Goal: Find specific page/section: Find specific page/section

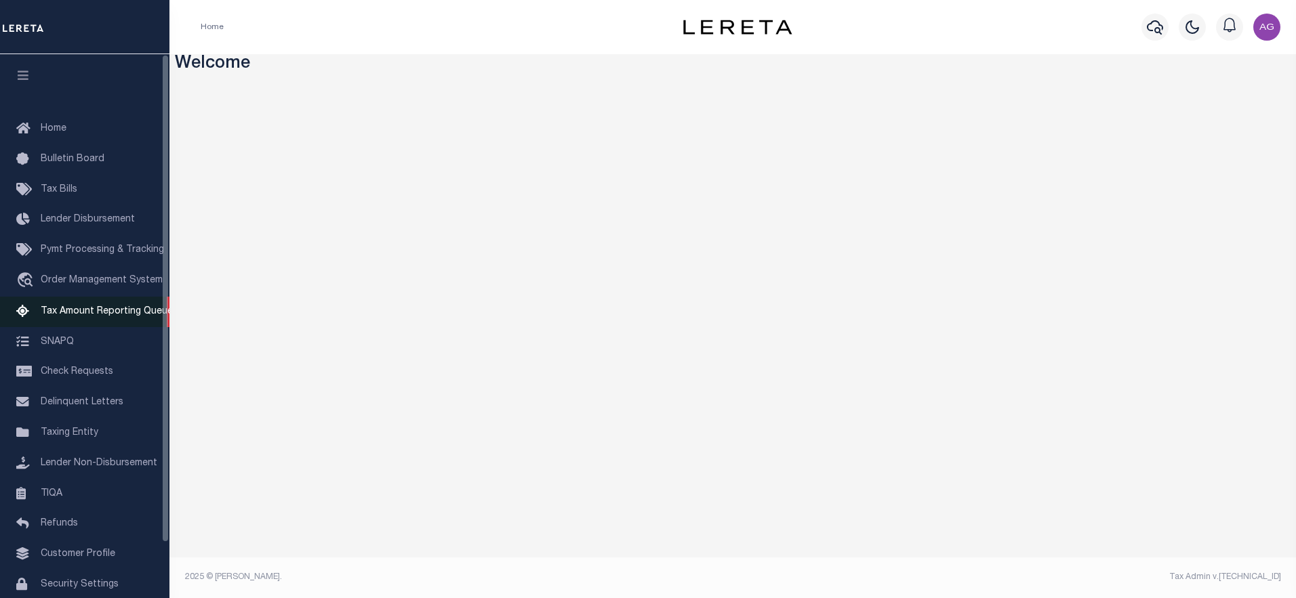
click at [84, 312] on span "Tax Amount Reporting Queue" at bounding box center [107, 311] width 132 height 9
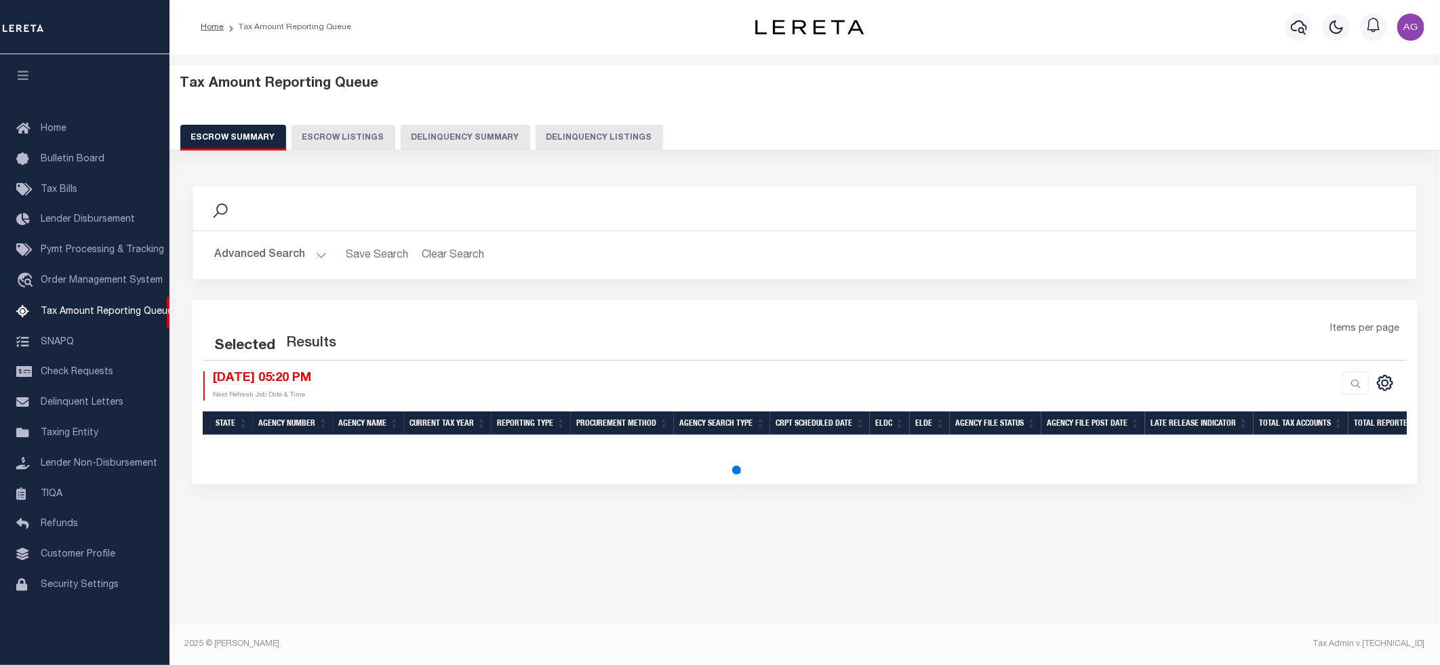
select select "100"
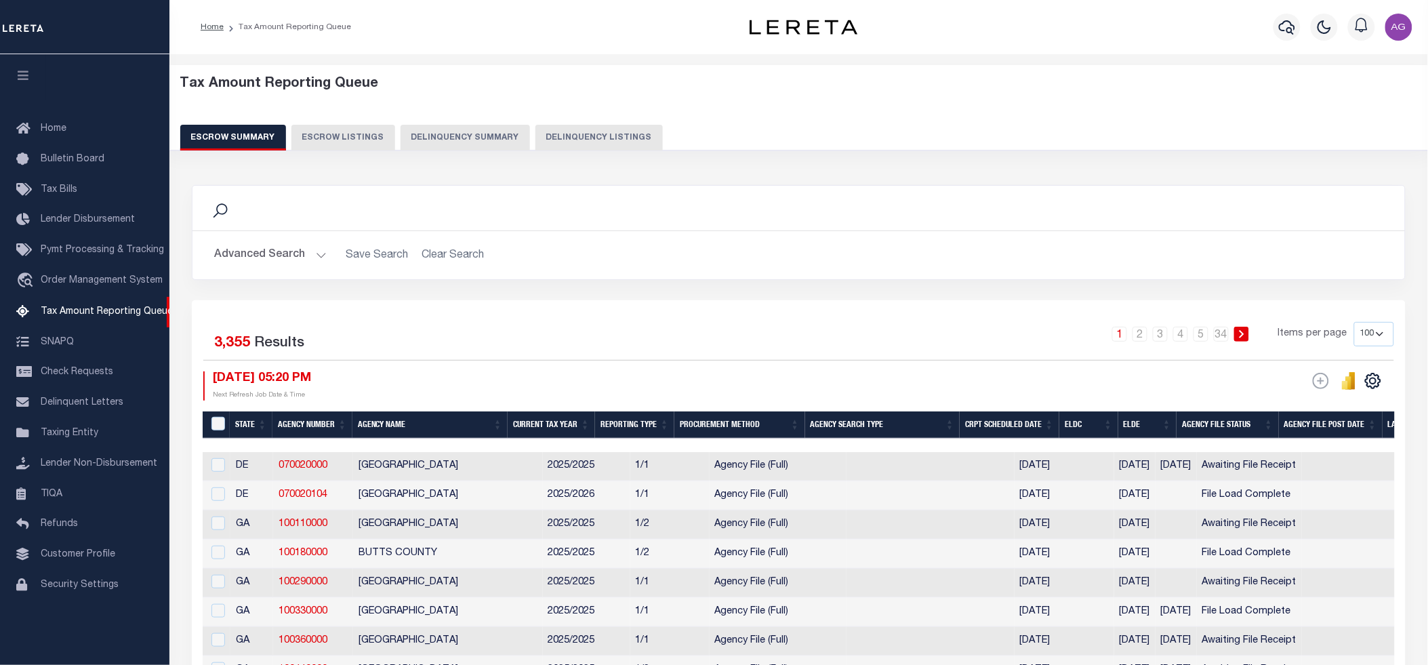
click at [465, 131] on button "Delinquency Summary" at bounding box center [465, 138] width 129 height 26
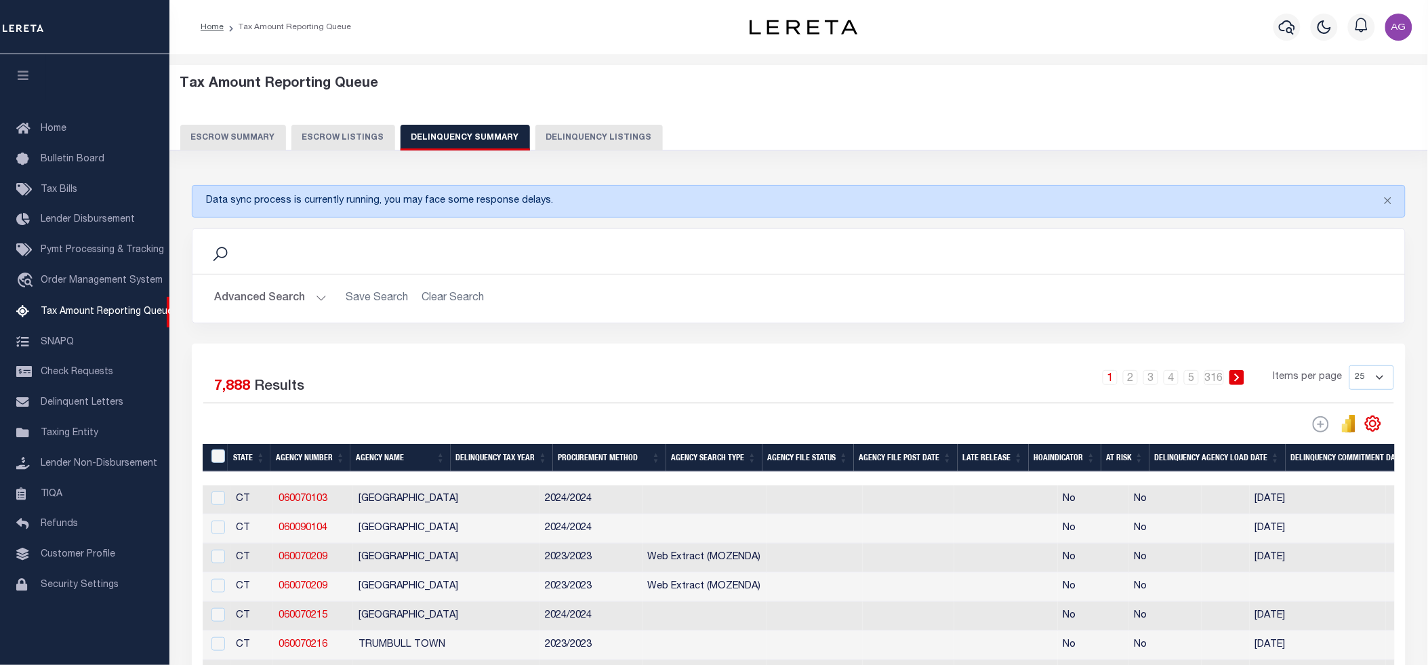
click at [571, 147] on button "Delinquency Listings" at bounding box center [598, 138] width 127 height 26
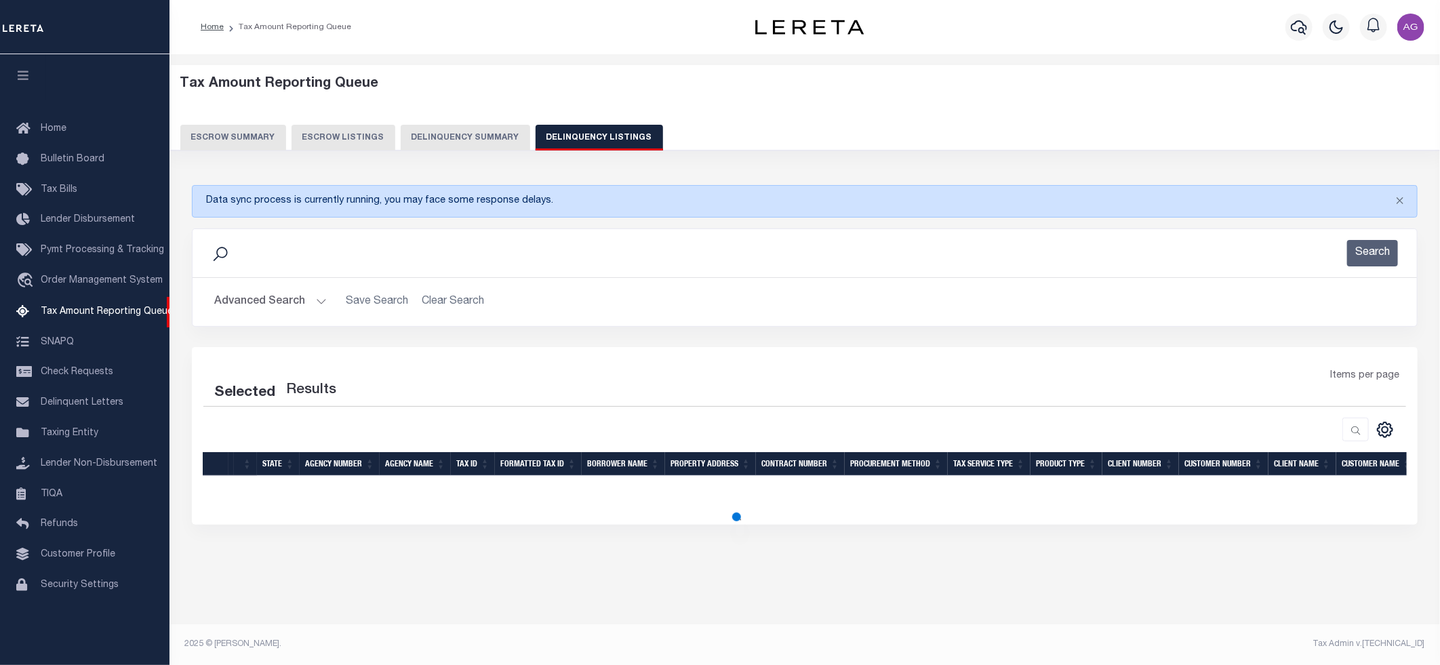
click at [286, 302] on button "Advanced Search" at bounding box center [270, 302] width 113 height 26
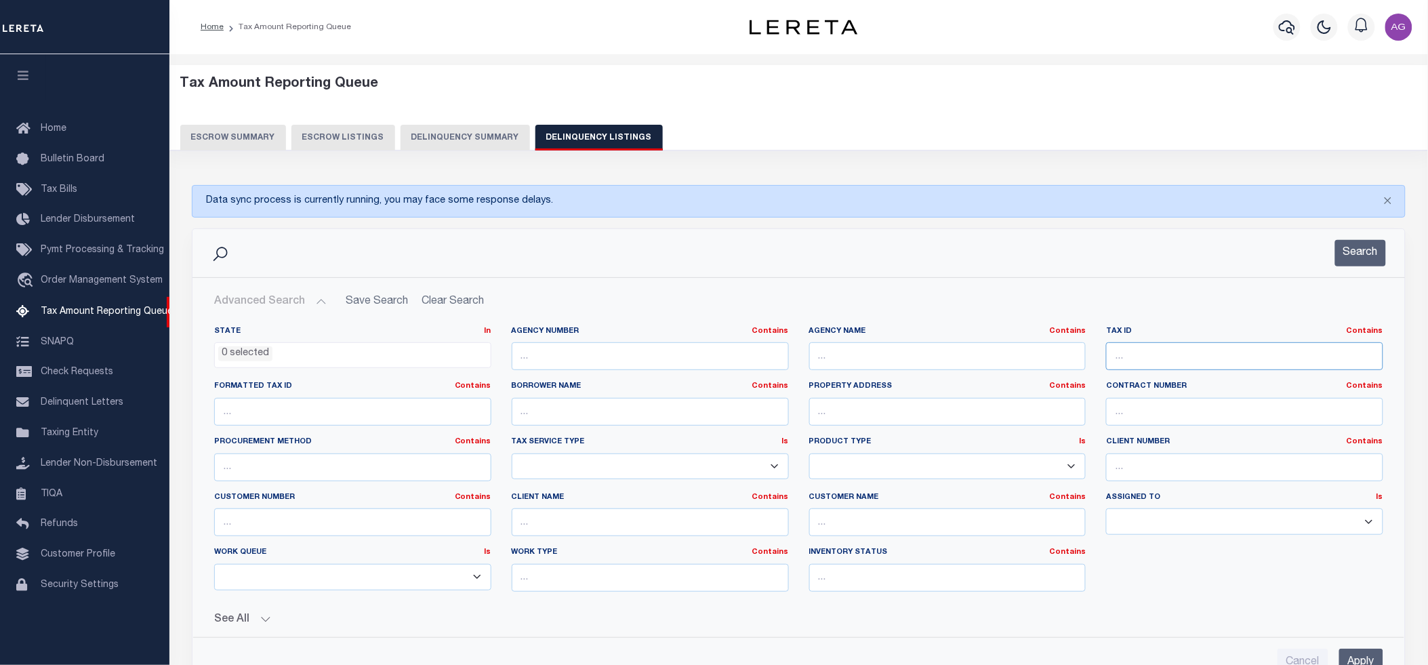
click at [1135, 361] on input "text" at bounding box center [1244, 356] width 277 height 28
type input "30831"
select select "100"
click at [1137, 359] on input "30831" at bounding box center [1244, 356] width 277 height 28
type input "308301"
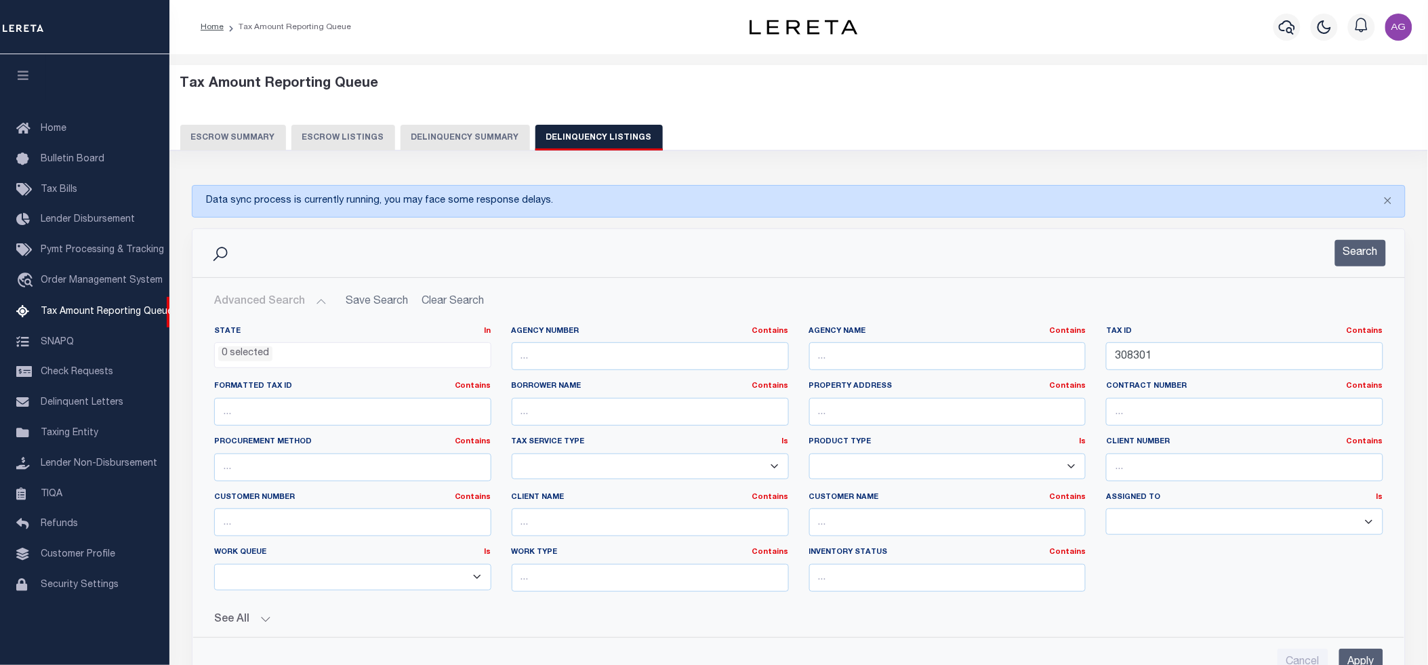
click at [1370, 660] on input "Apply" at bounding box center [1361, 663] width 44 height 28
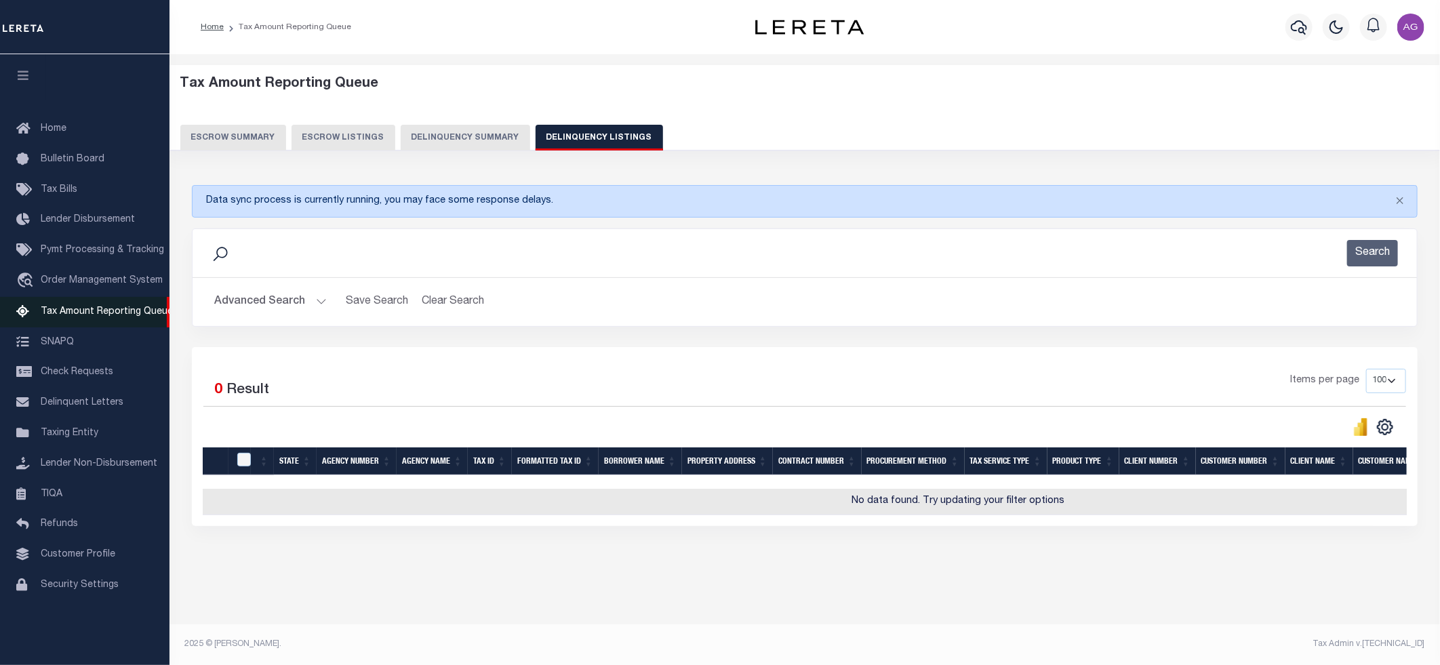
click at [98, 317] on span "Tax Amount Reporting Queue" at bounding box center [107, 311] width 132 height 9
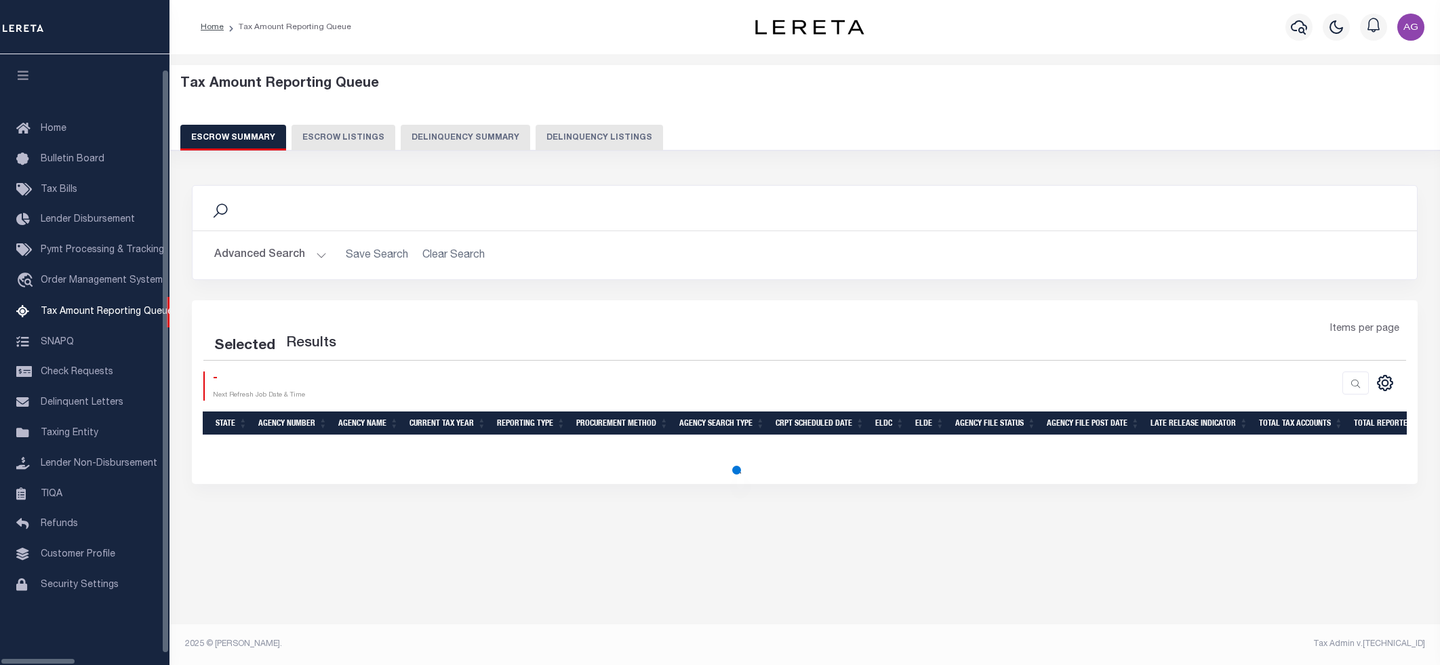
select select "100"
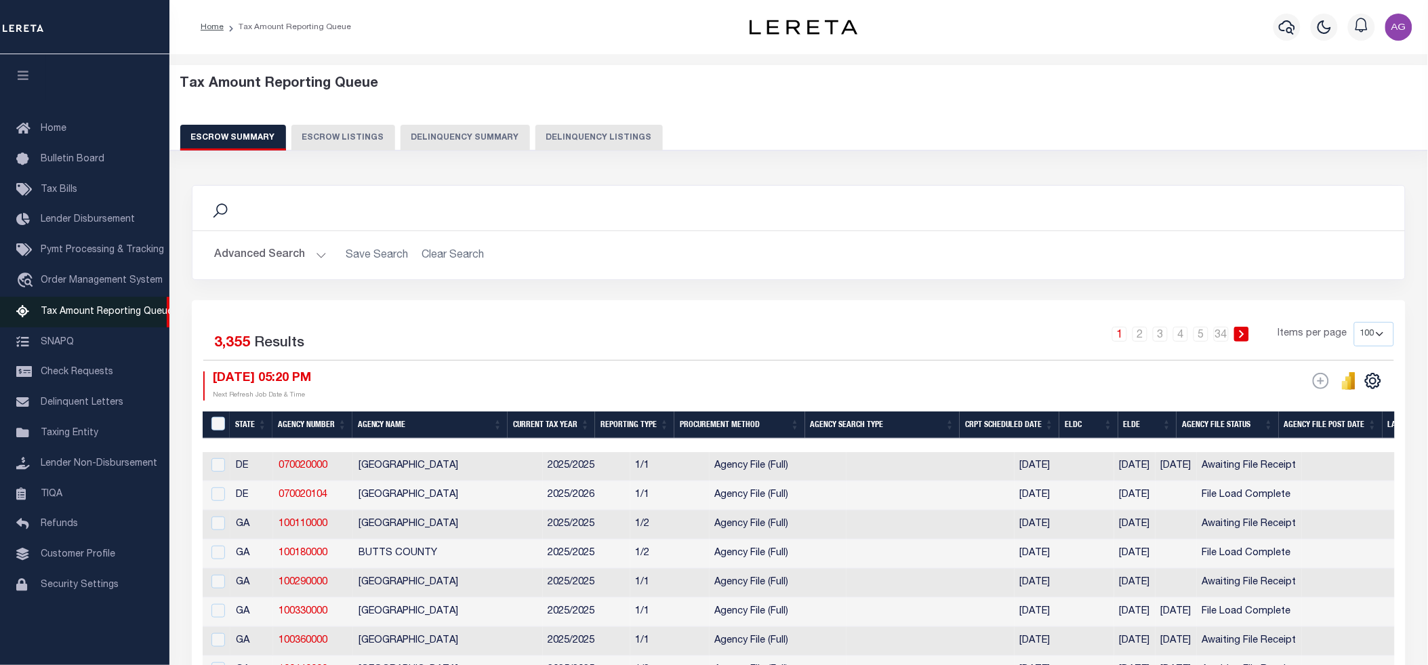
click at [97, 307] on span "Tax Amount Reporting Queue" at bounding box center [107, 311] width 132 height 9
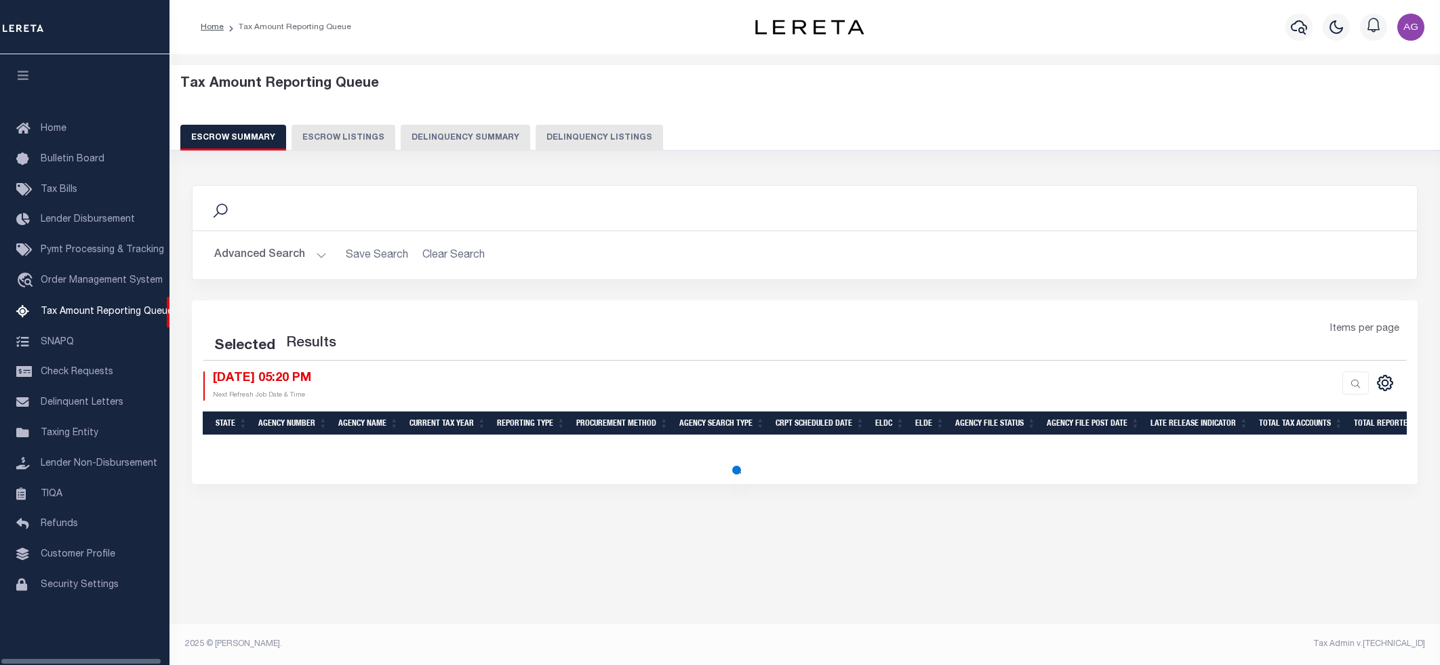
select select "100"
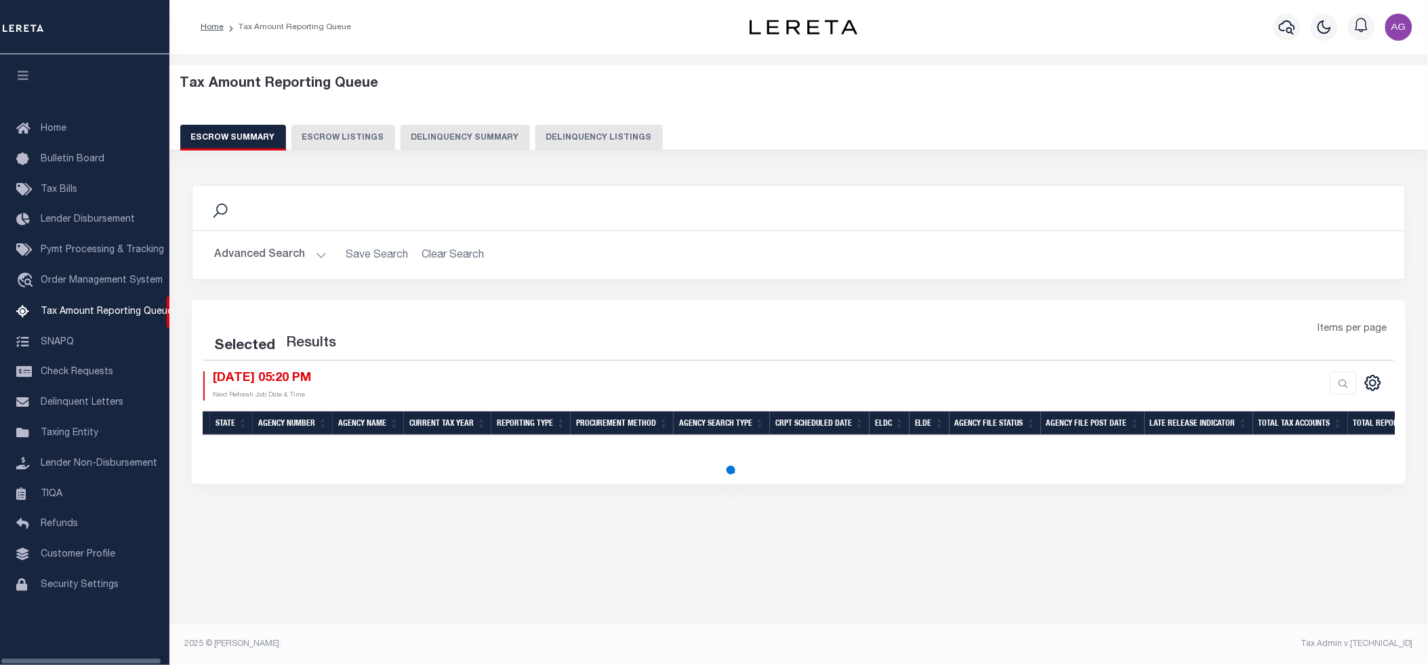
select select "100"
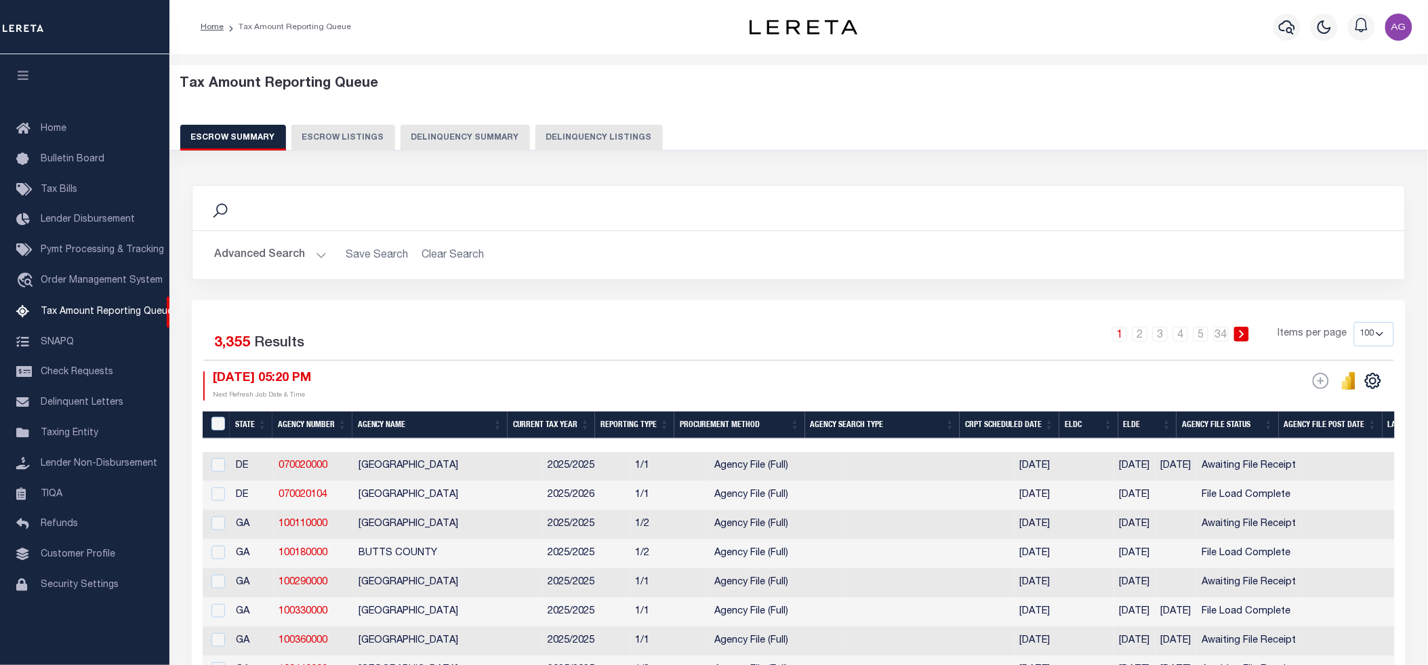
click at [485, 126] on button "Delinquency Summary" at bounding box center [465, 138] width 129 height 26
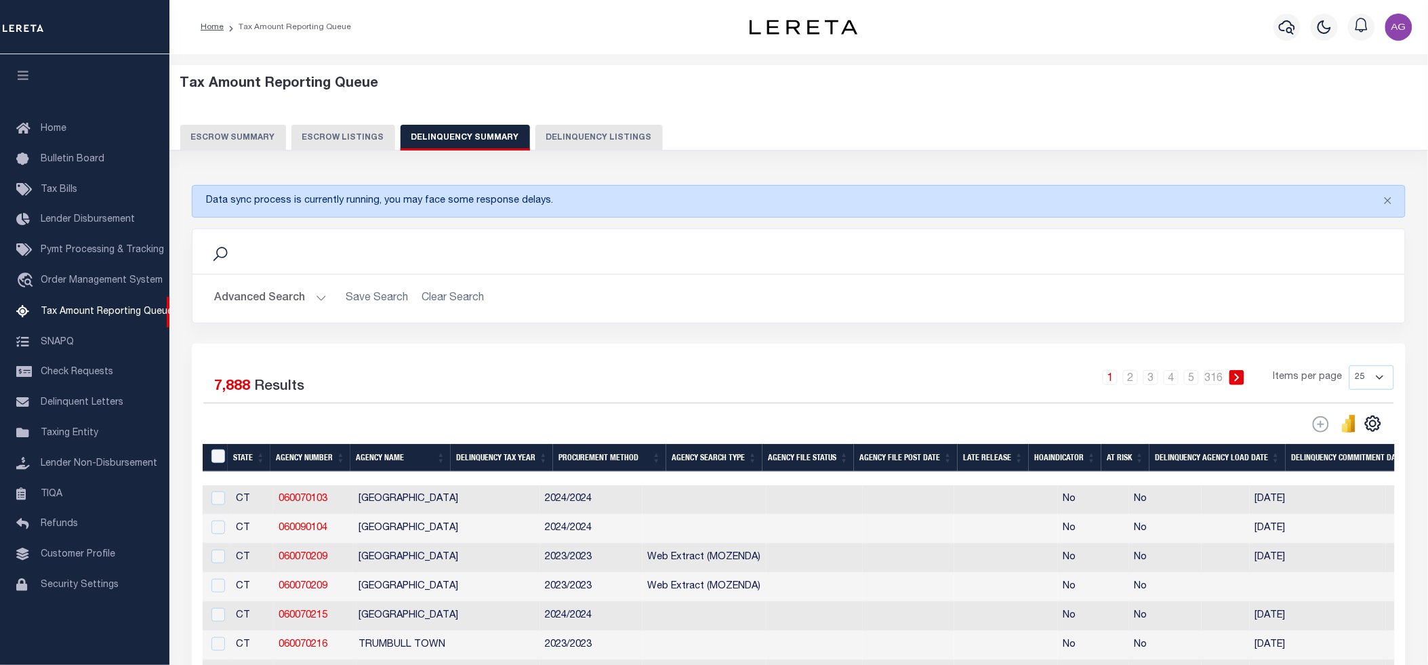
click at [266, 296] on button "Advanced Search" at bounding box center [270, 298] width 113 height 26
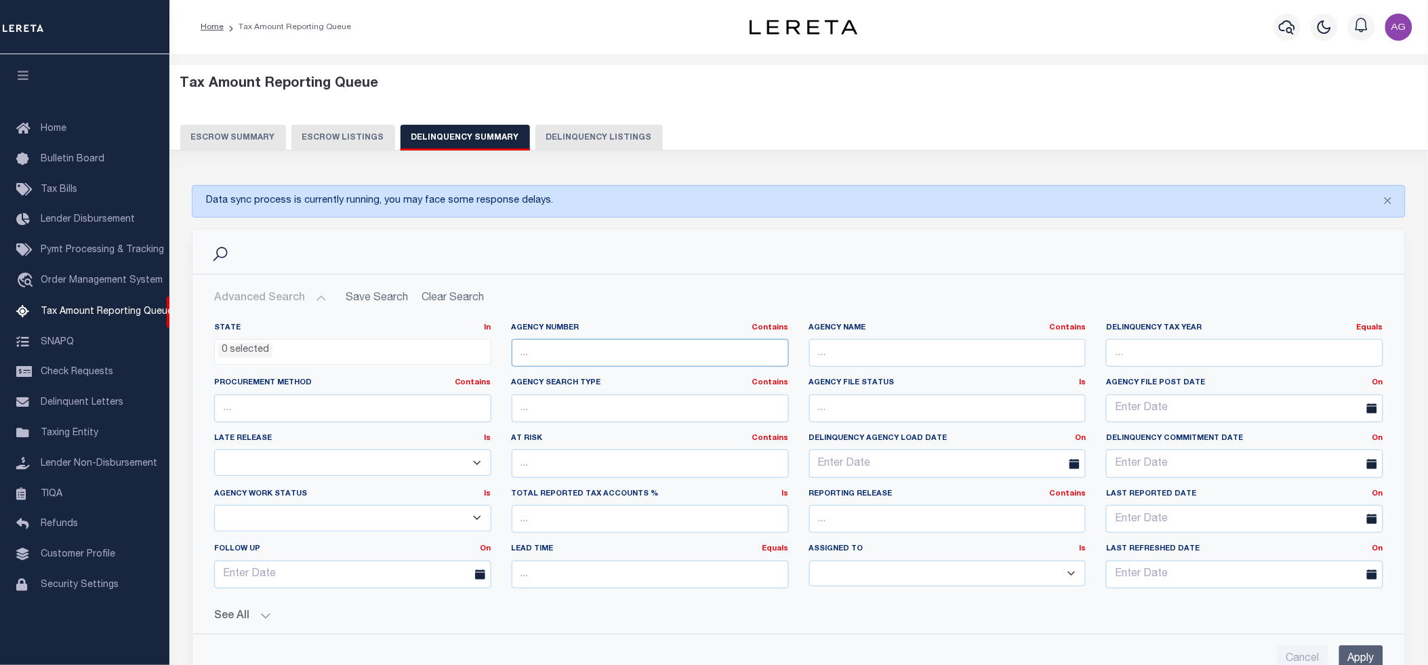
click at [566, 357] on input "text" at bounding box center [650, 353] width 277 height 28
type input "[PERSON_NAME]"
click at [566, 357] on input "[PERSON_NAME]" at bounding box center [650, 353] width 277 height 28
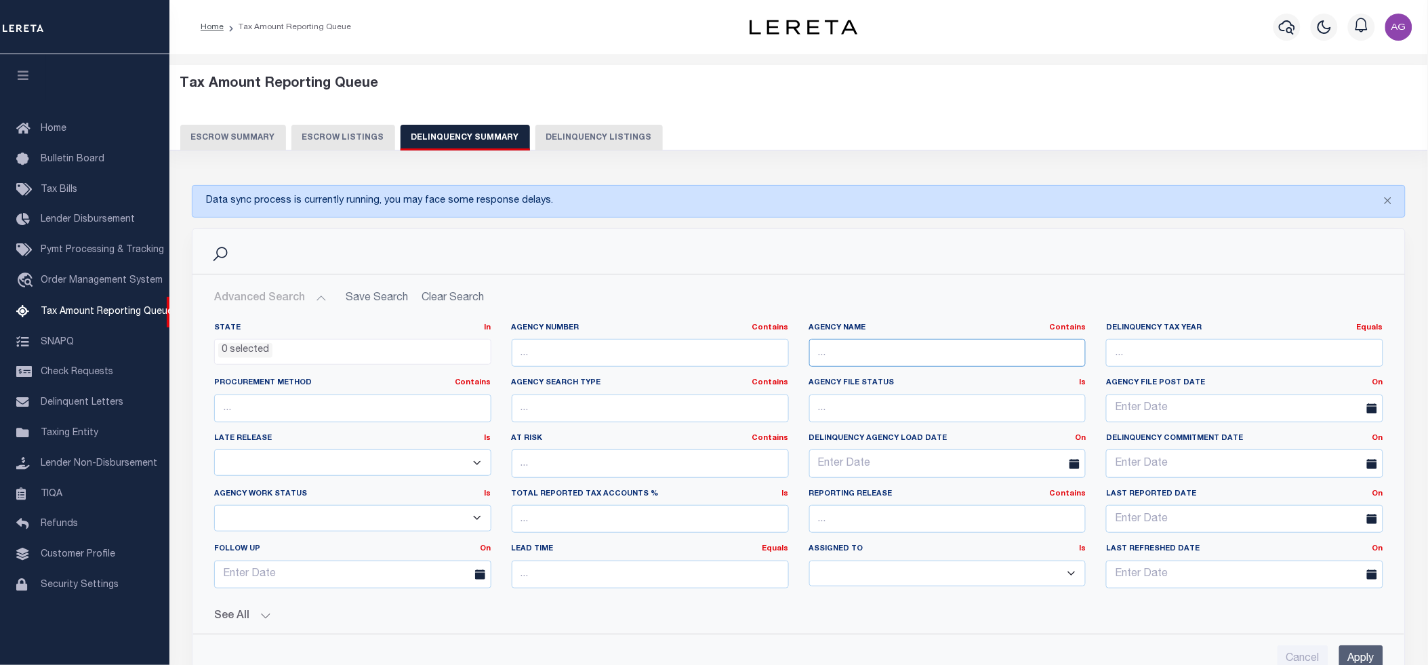
click at [937, 357] on input "text" at bounding box center [947, 353] width 277 height 28
paste input "[PERSON_NAME]"
click at [1368, 655] on input "Apply" at bounding box center [1361, 659] width 44 height 28
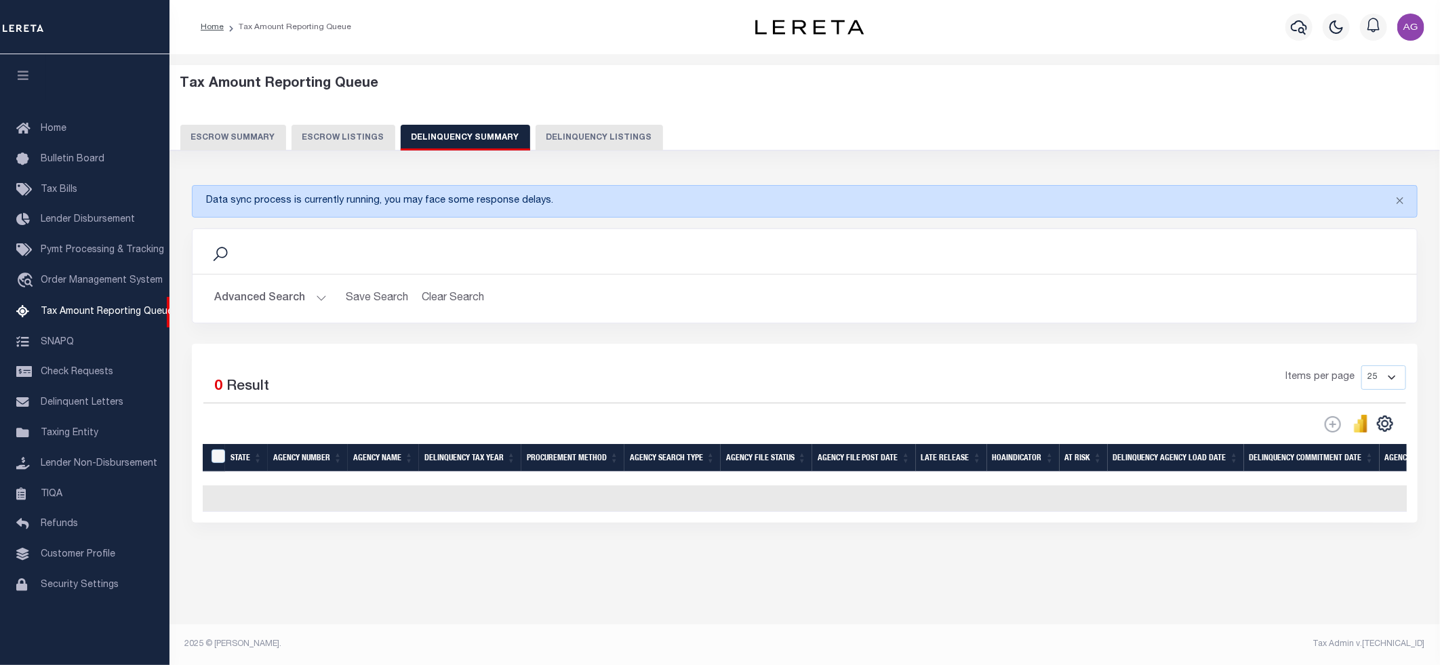
click at [286, 291] on button "Advanced Search" at bounding box center [270, 298] width 113 height 26
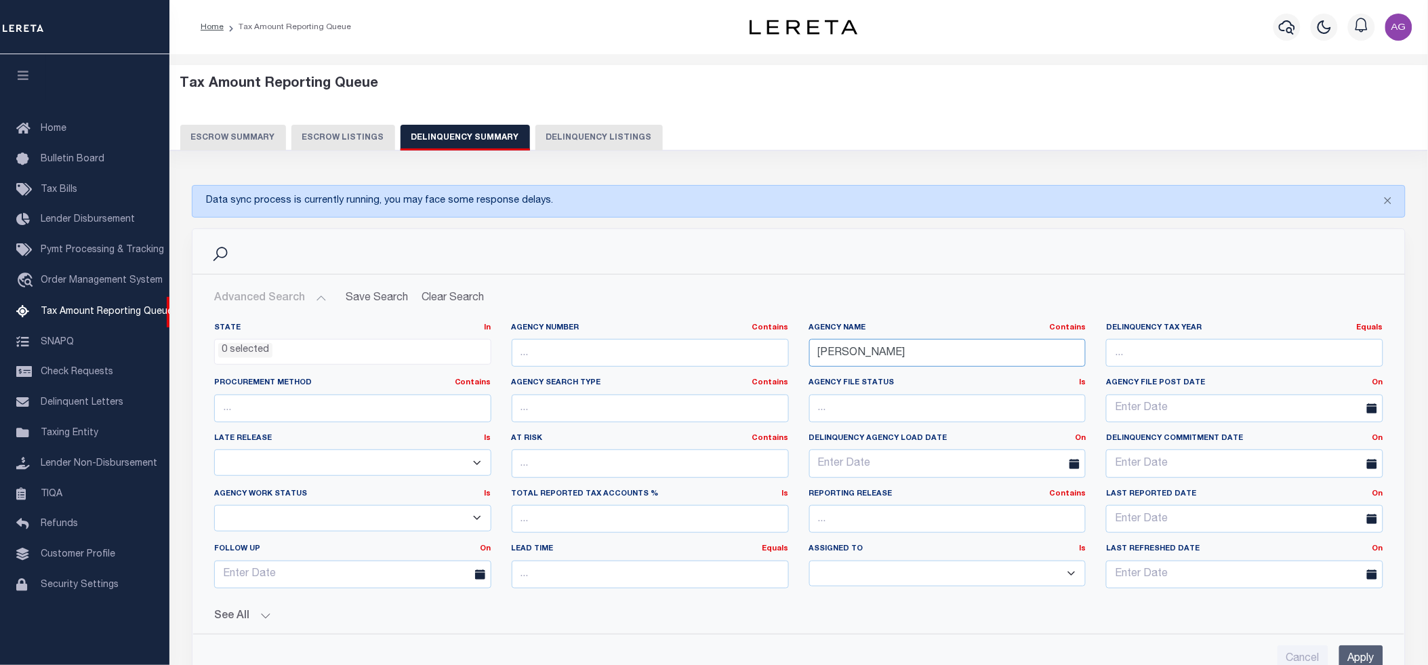
drag, startPoint x: 889, startPoint y: 355, endPoint x: 905, endPoint y: 356, distance: 15.6
click at [905, 356] on input "[PERSON_NAME]" at bounding box center [947, 353] width 277 height 28
type input "[PERSON_NAME]"
click at [1364, 653] on input "Apply" at bounding box center [1361, 659] width 44 height 28
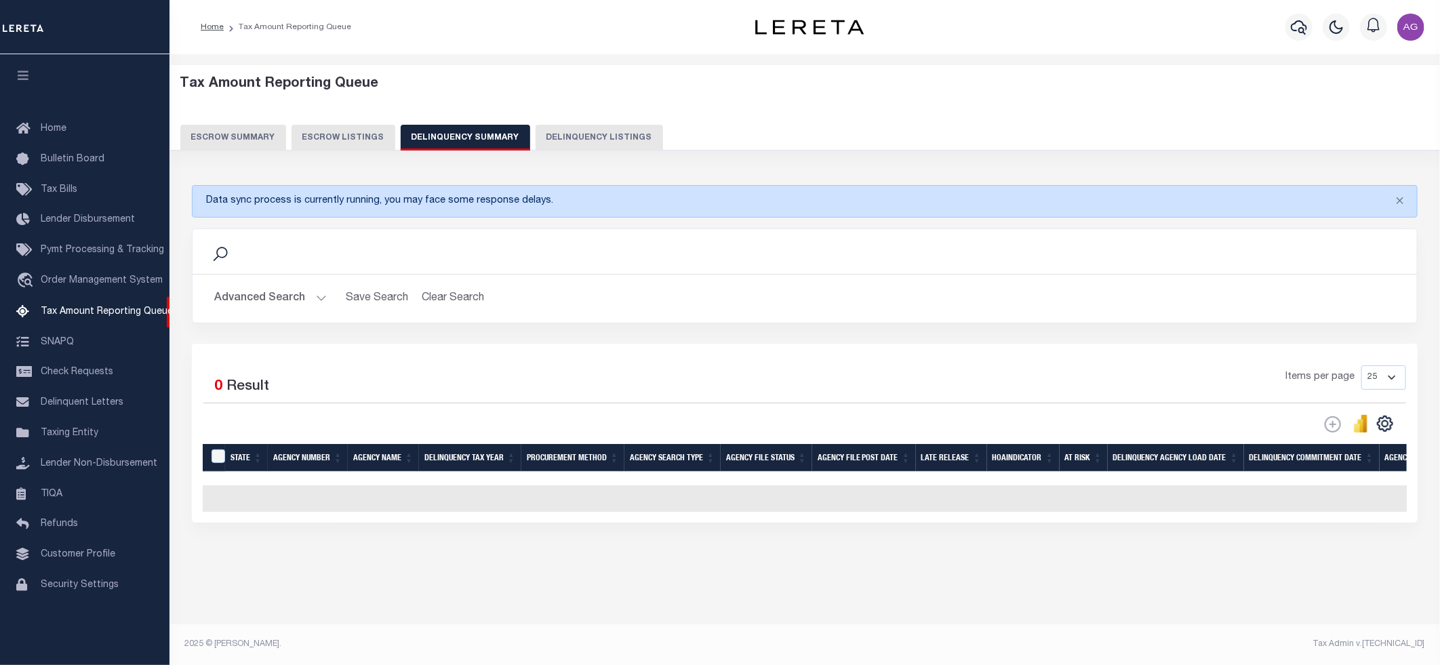
click at [282, 293] on button "Advanced Search" at bounding box center [270, 298] width 113 height 26
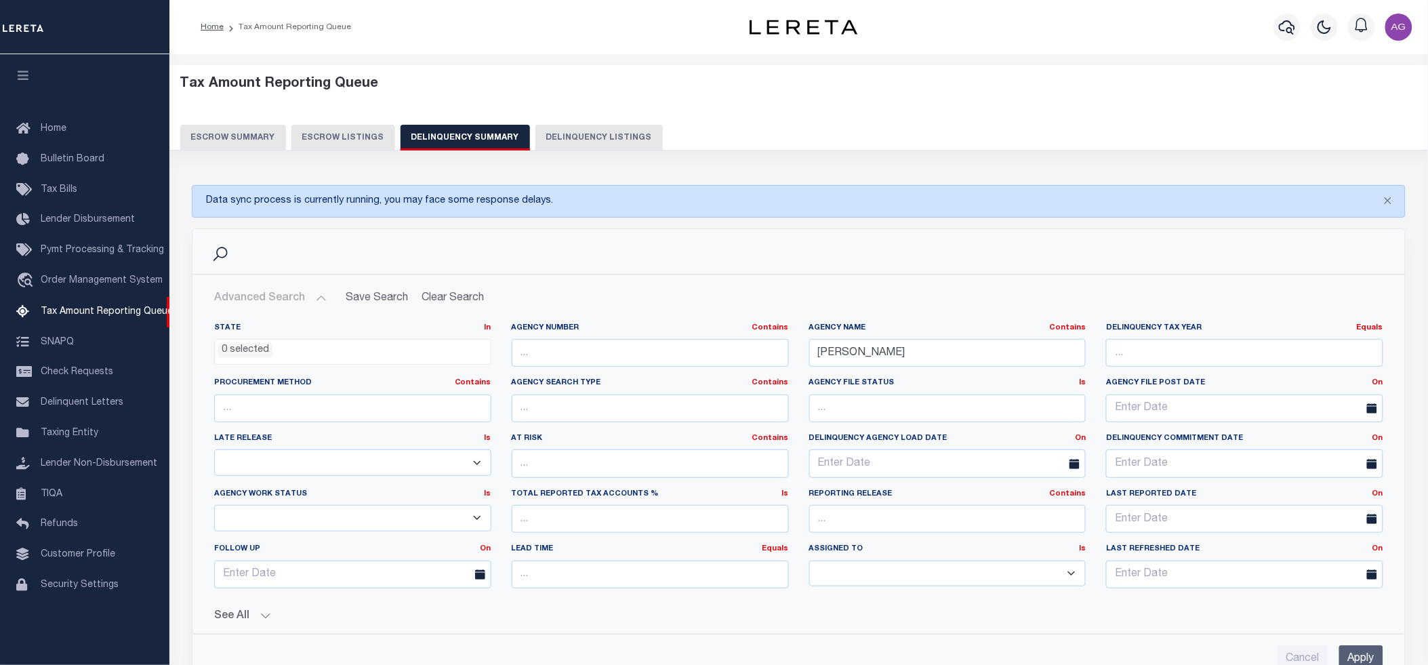
click at [246, 618] on button "See All" at bounding box center [798, 616] width 1169 height 13
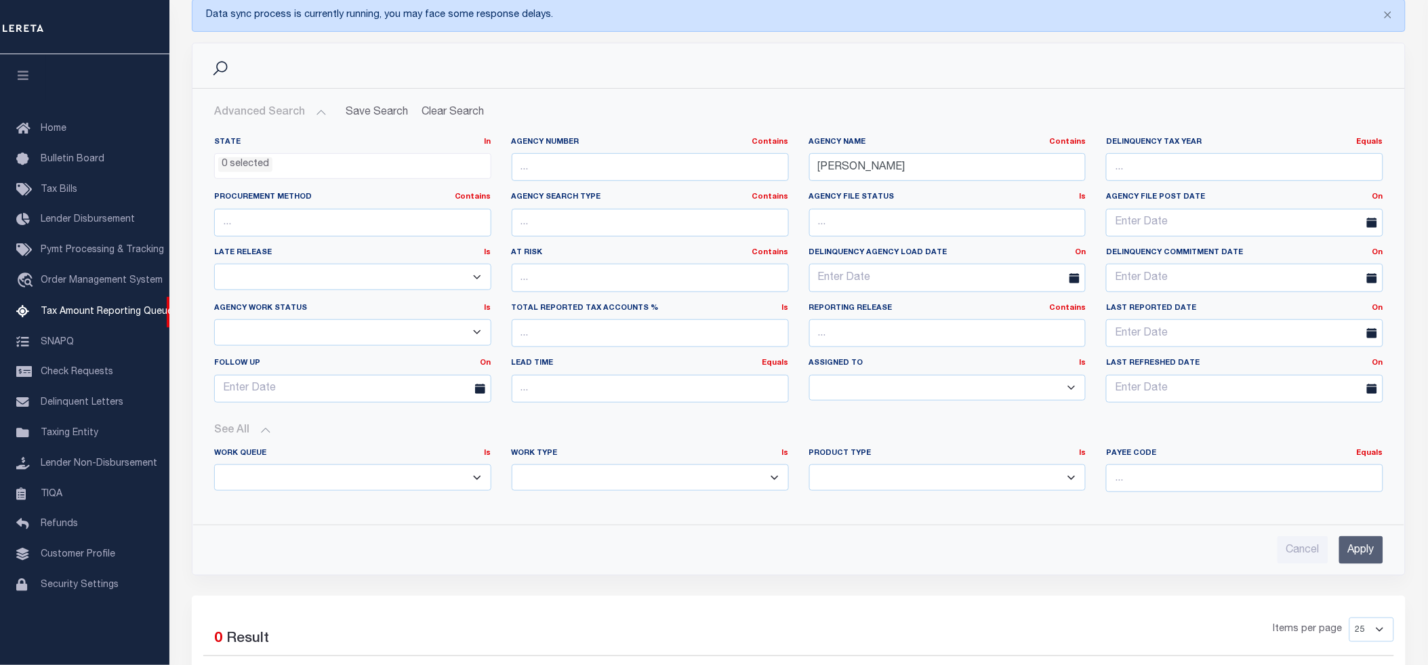
scroll to position [110, 0]
